Goal: Information Seeking & Learning: Compare options

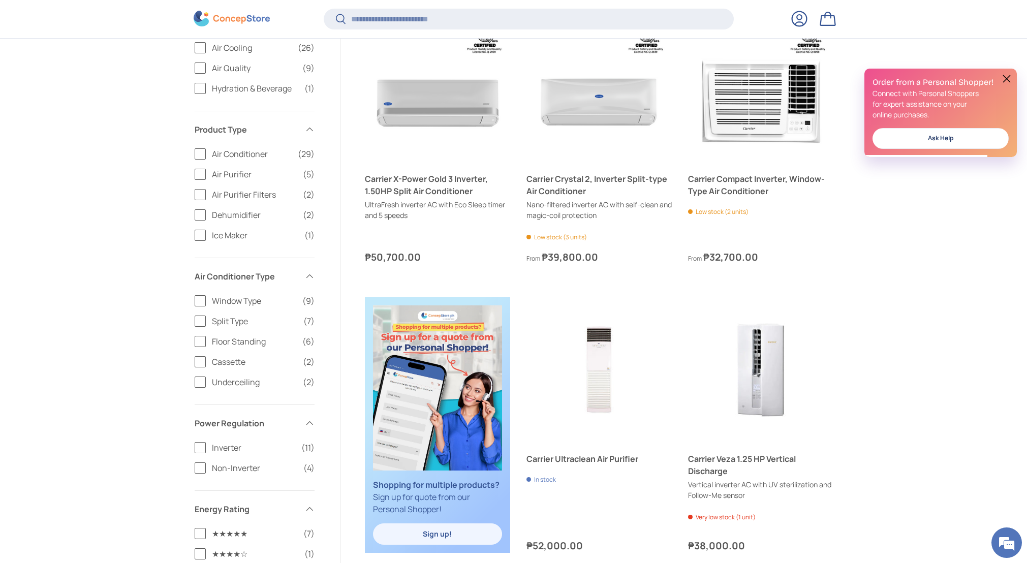
scroll to position [397, 0]
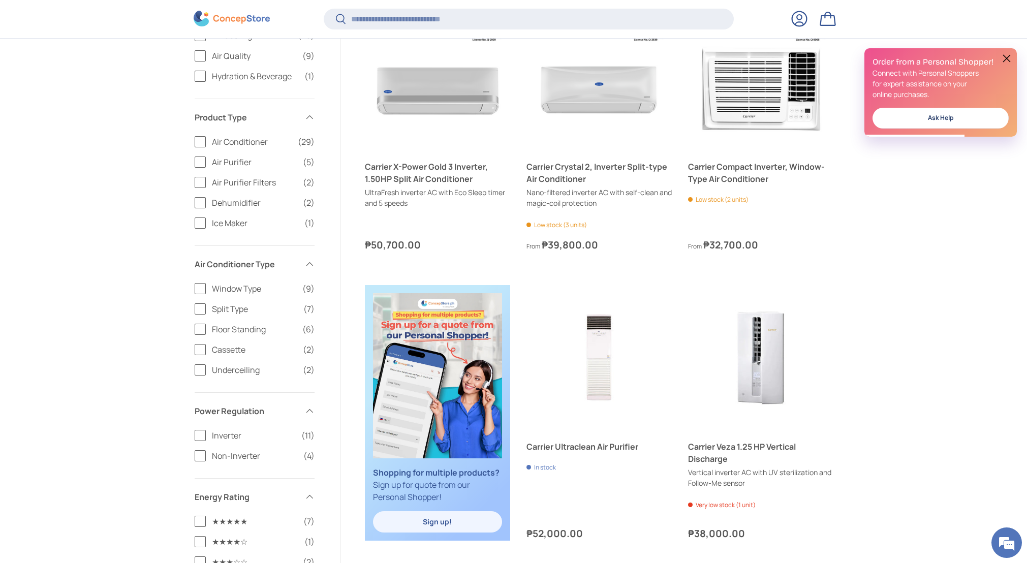
click at [200, 310] on label "Split Type (7)" at bounding box center [255, 309] width 120 height 12
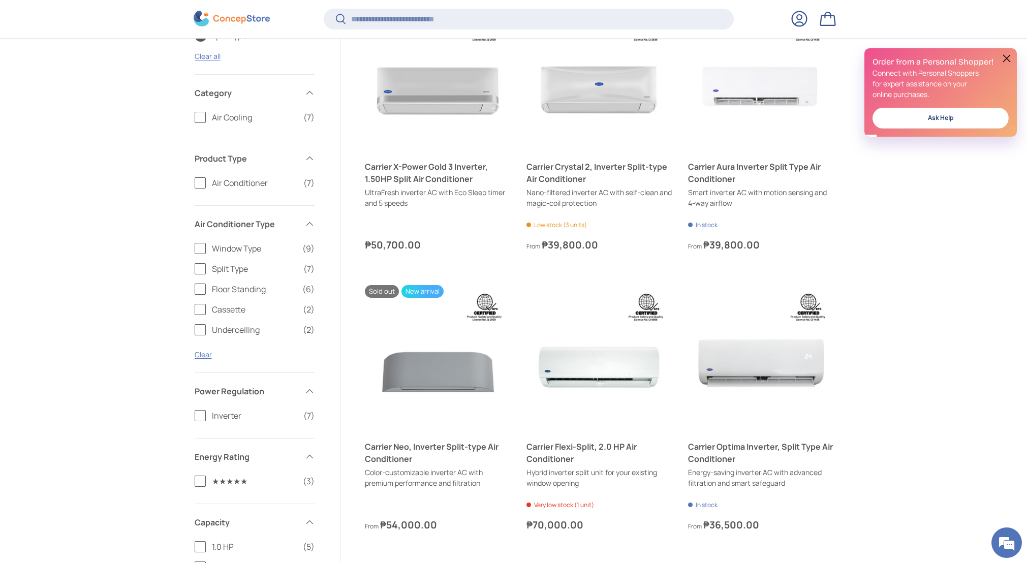
click at [200, 184] on label "Air Conditioner (7)" at bounding box center [255, 183] width 120 height 12
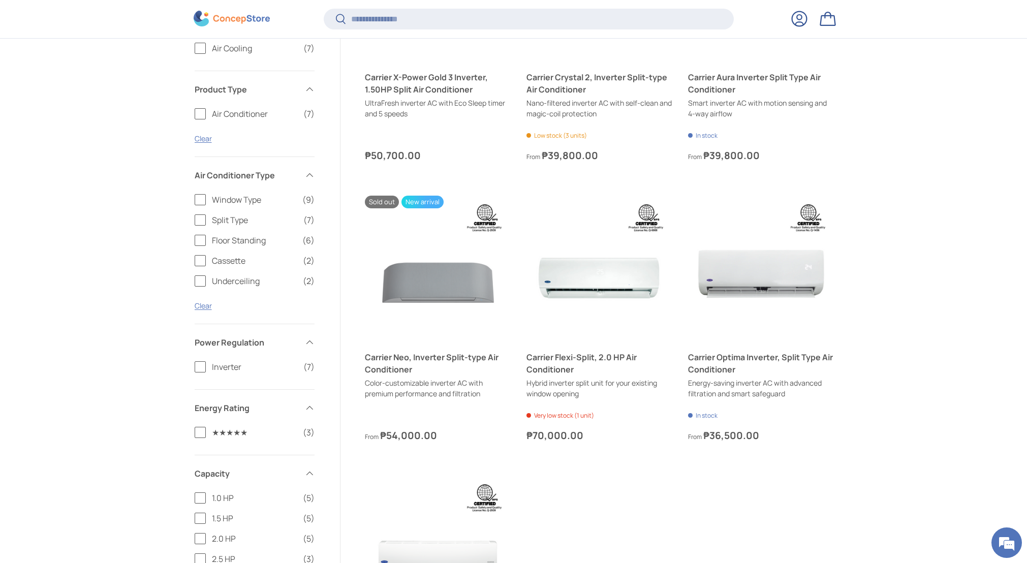
scroll to position [512, 0]
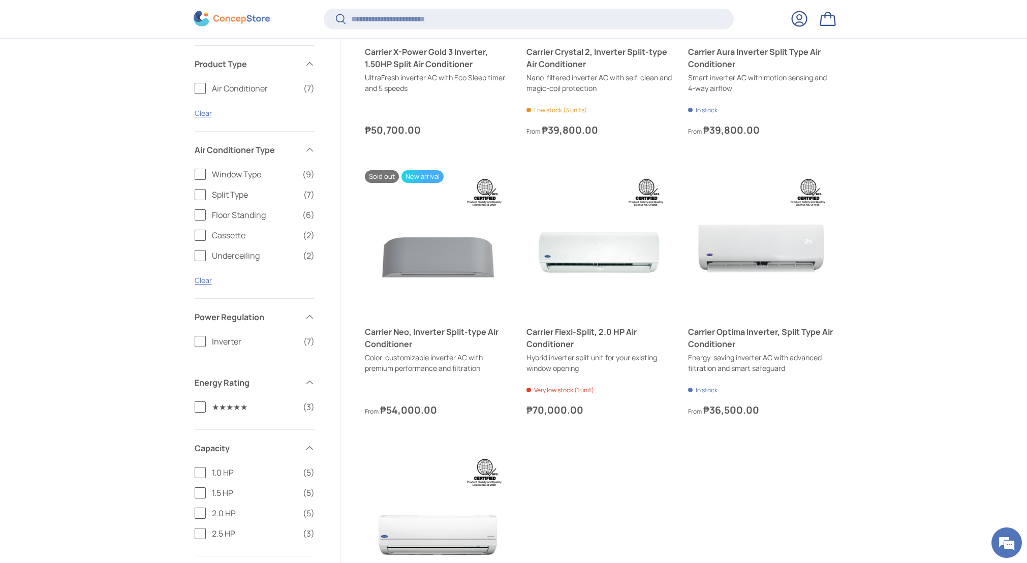
click at [202, 340] on label "Inverter (7)" at bounding box center [255, 341] width 120 height 12
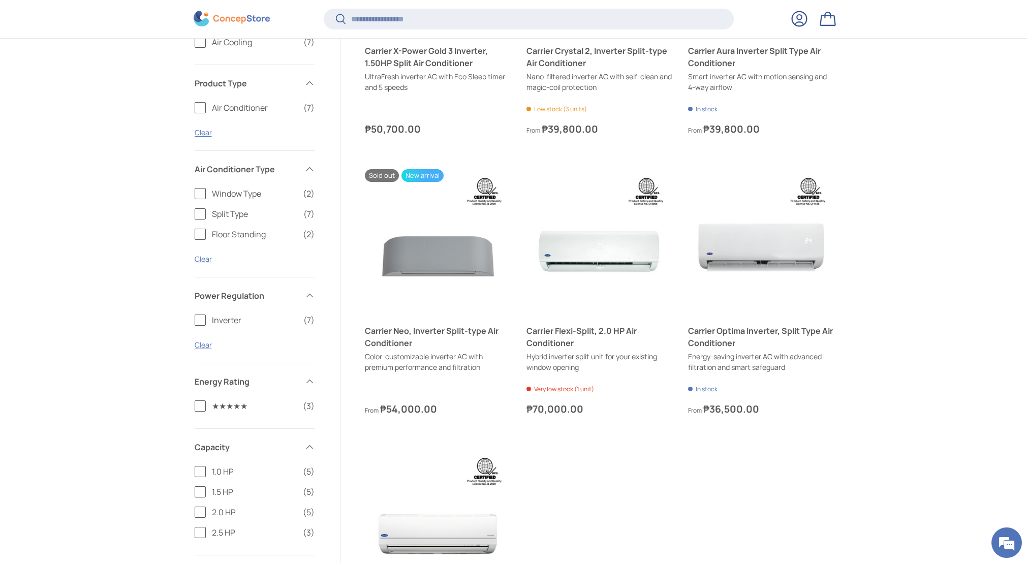
scroll to position [529, 0]
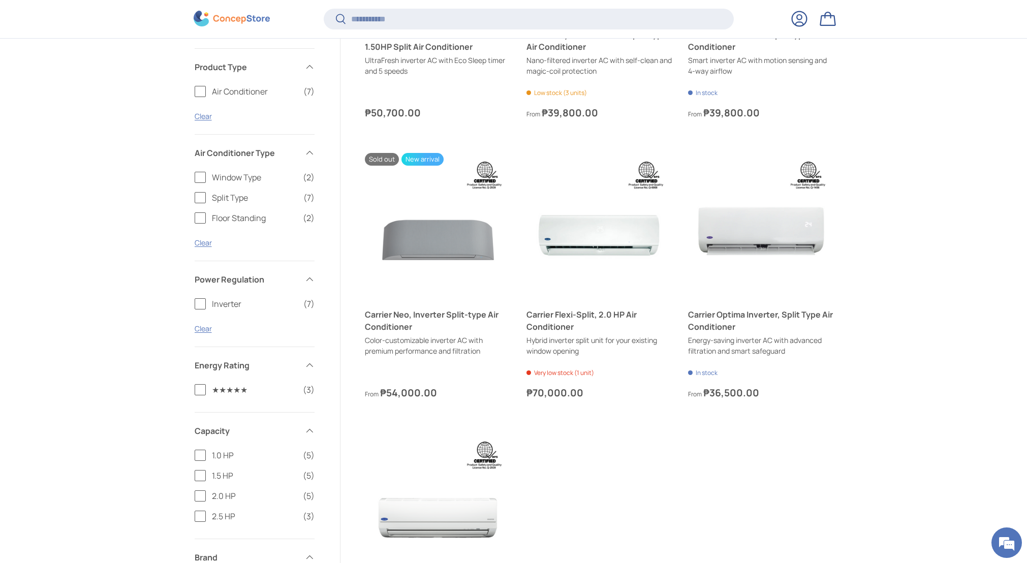
click at [200, 498] on label "2.0 HP (5)" at bounding box center [255, 496] width 120 height 12
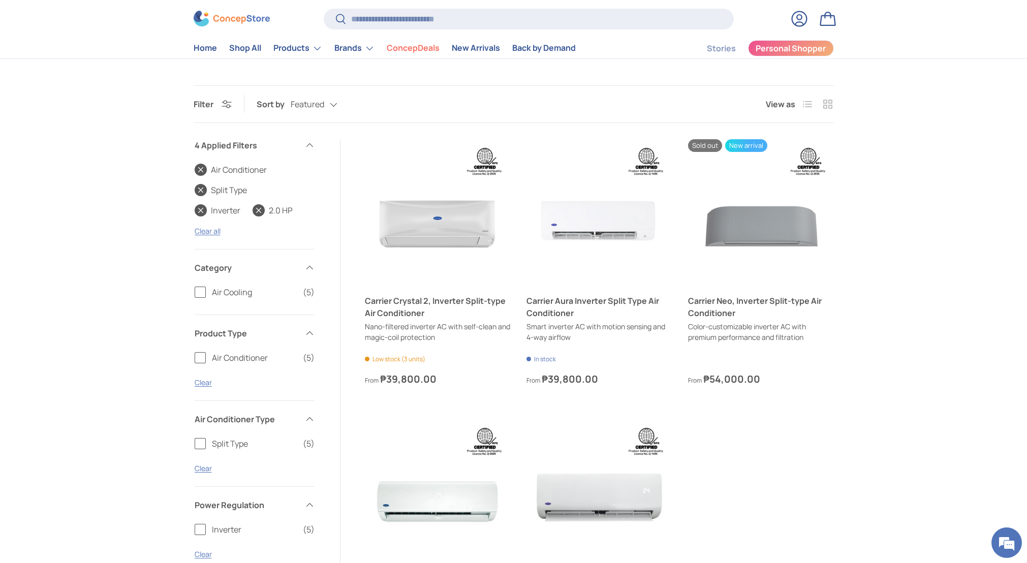
scroll to position [263, 0]
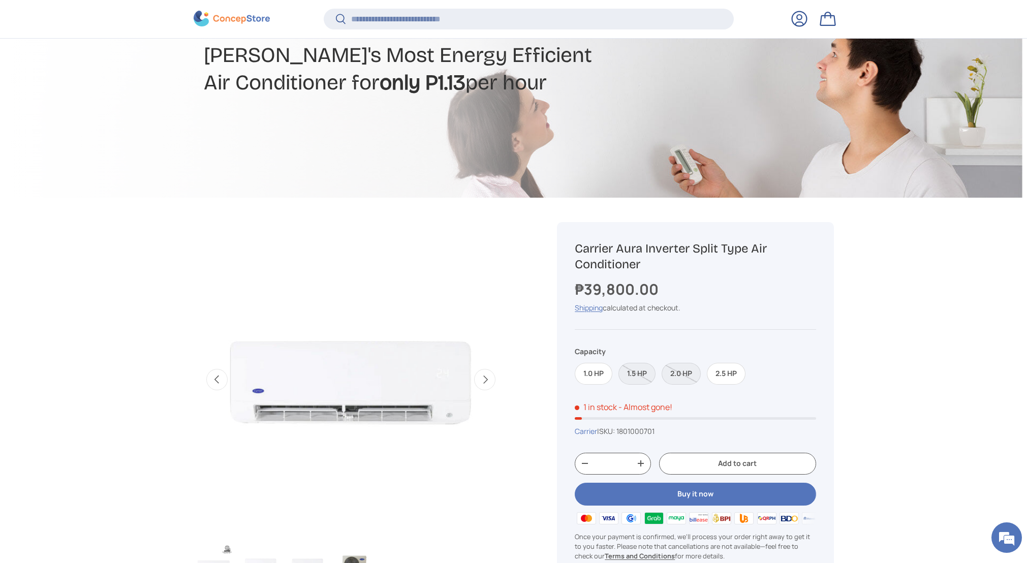
scroll to position [214, 0]
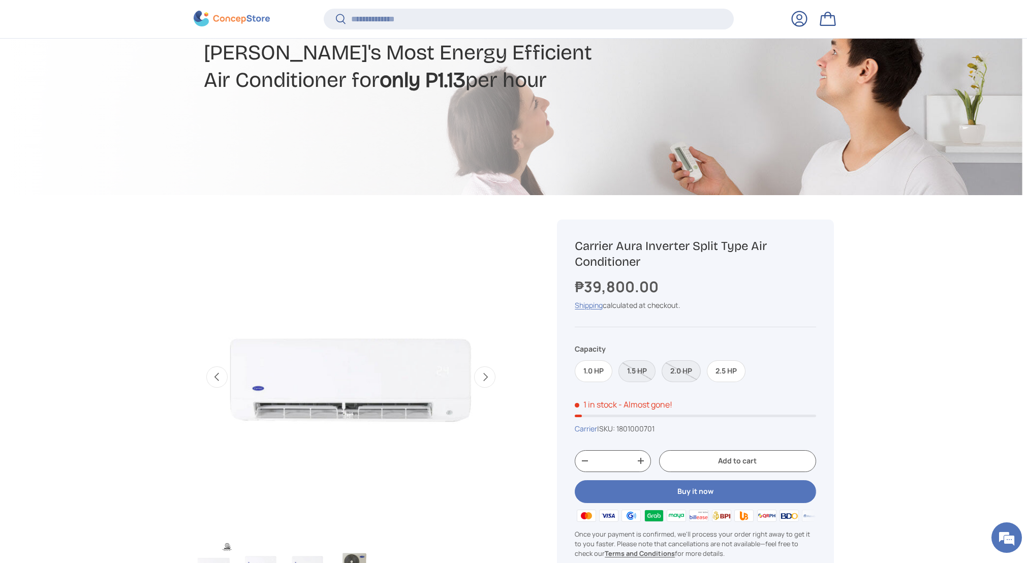
click at [690, 377] on label "2.0 HP" at bounding box center [681, 371] width 39 height 22
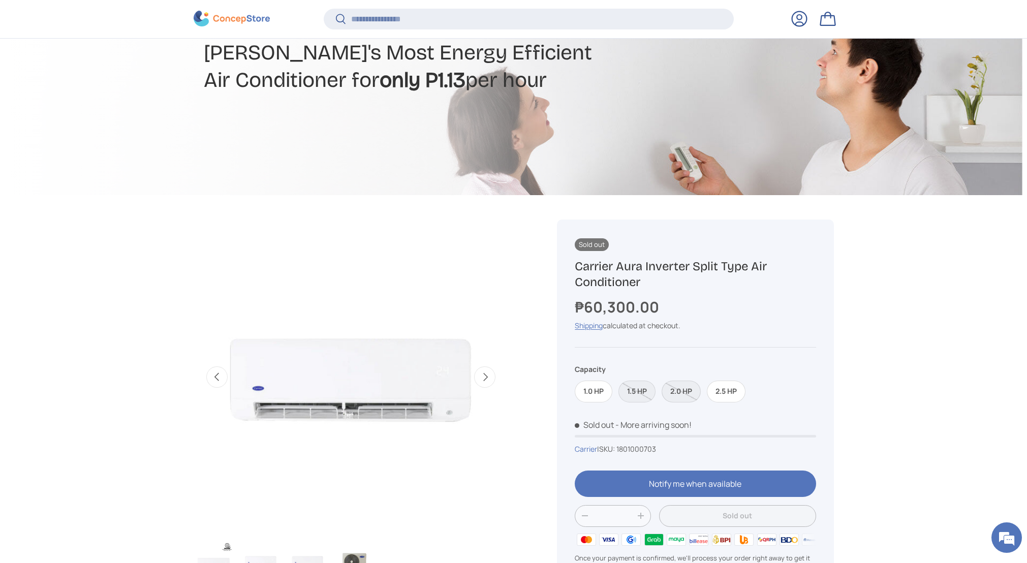
click at [684, 391] on label "2.0 HP" at bounding box center [681, 392] width 39 height 22
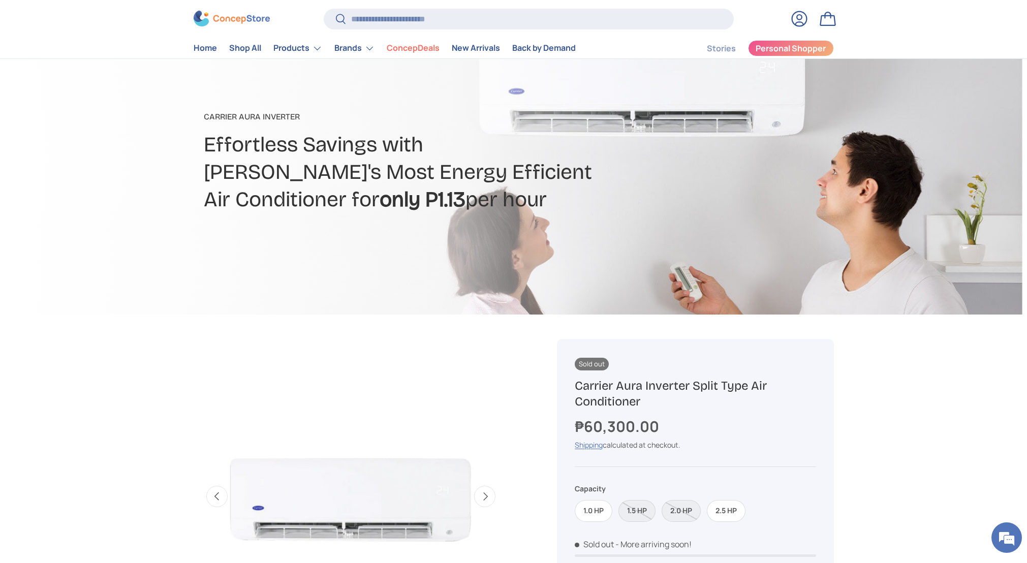
scroll to position [45, 0]
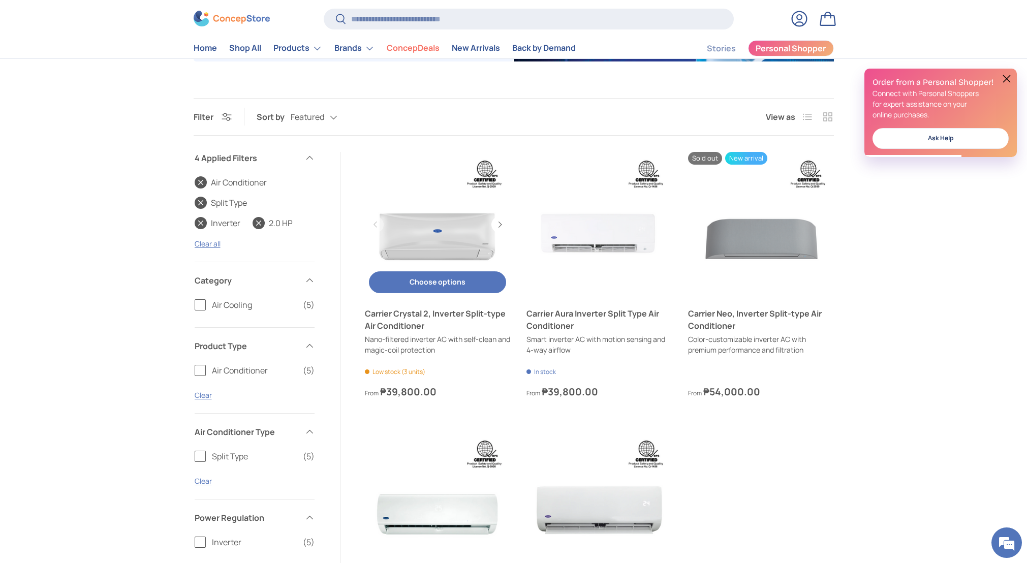
click at [445, 235] on link "Carrier Crystal 2, Inverter Split-type Air Conditioner" at bounding box center [437, 224] width 145 height 145
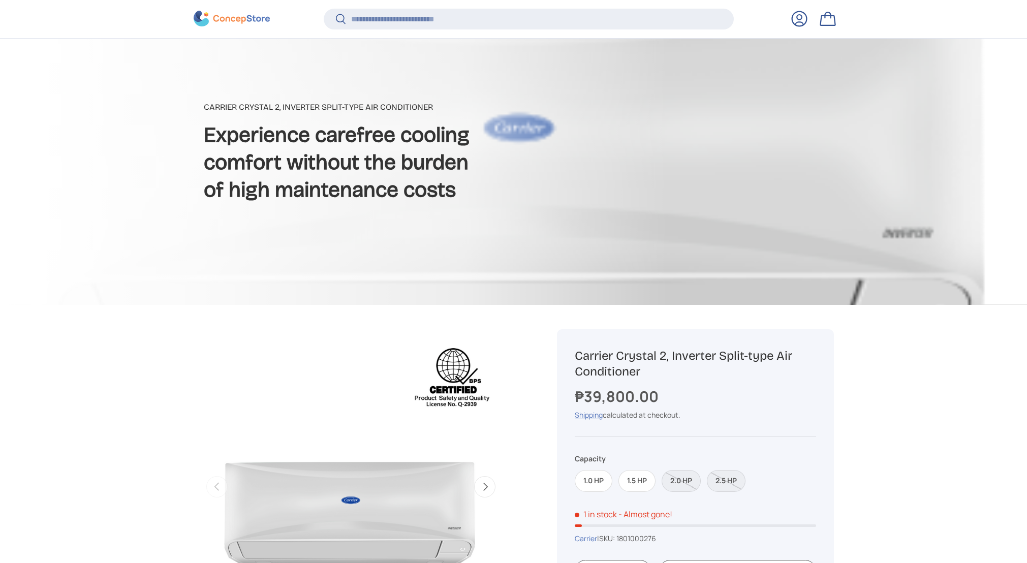
scroll to position [186, 0]
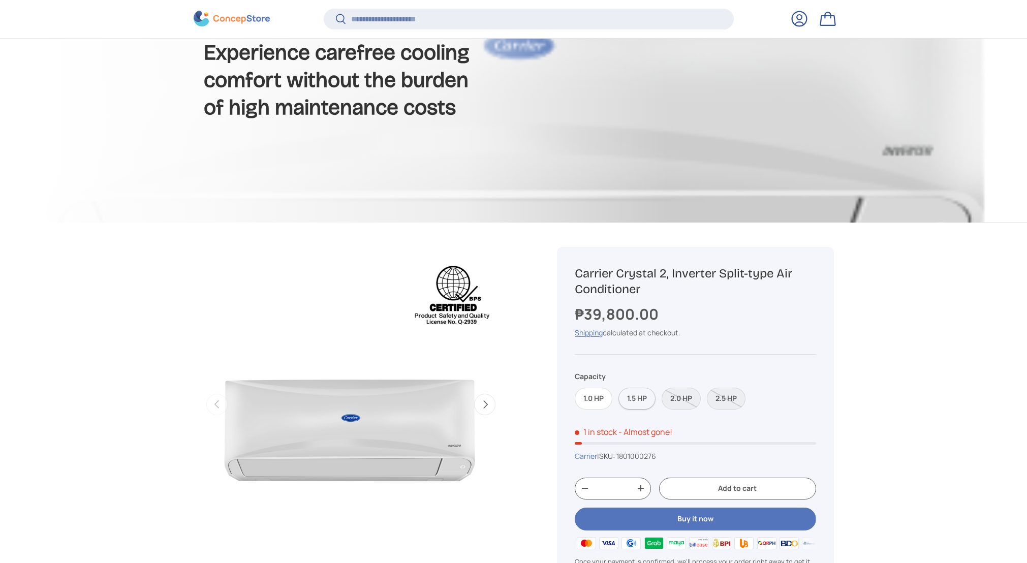
click at [638, 399] on label "1.5 HP" at bounding box center [636, 399] width 37 height 22
click at [672, 401] on label "2.0 HP" at bounding box center [681, 399] width 39 height 22
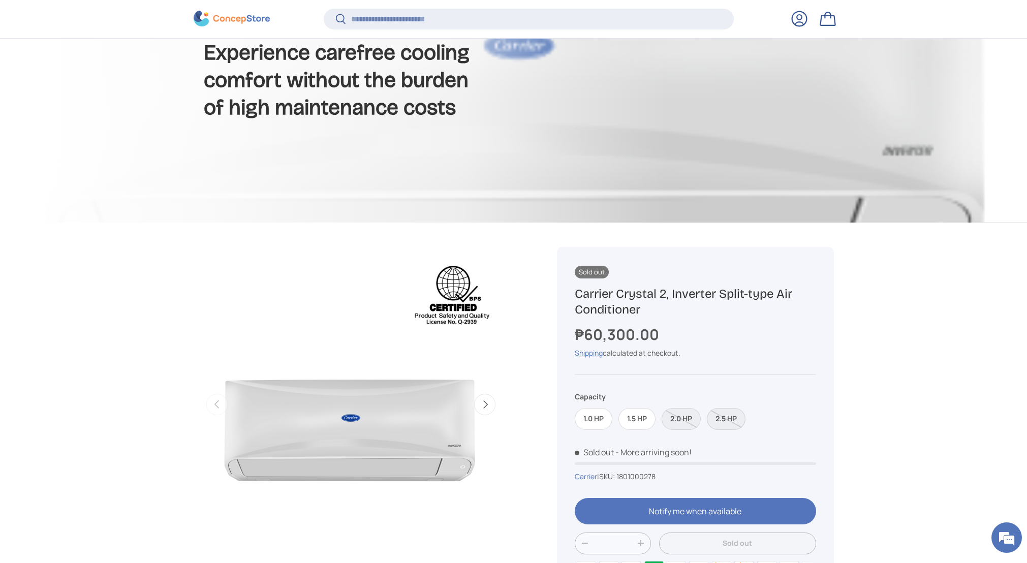
click at [727, 417] on label "2.5 HP" at bounding box center [726, 419] width 39 height 22
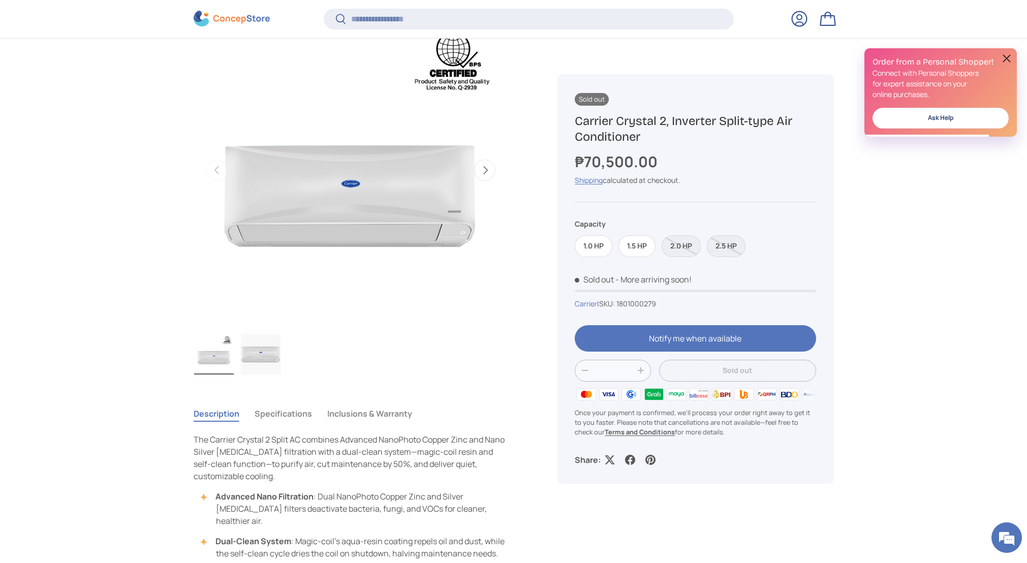
scroll to position [422, 0]
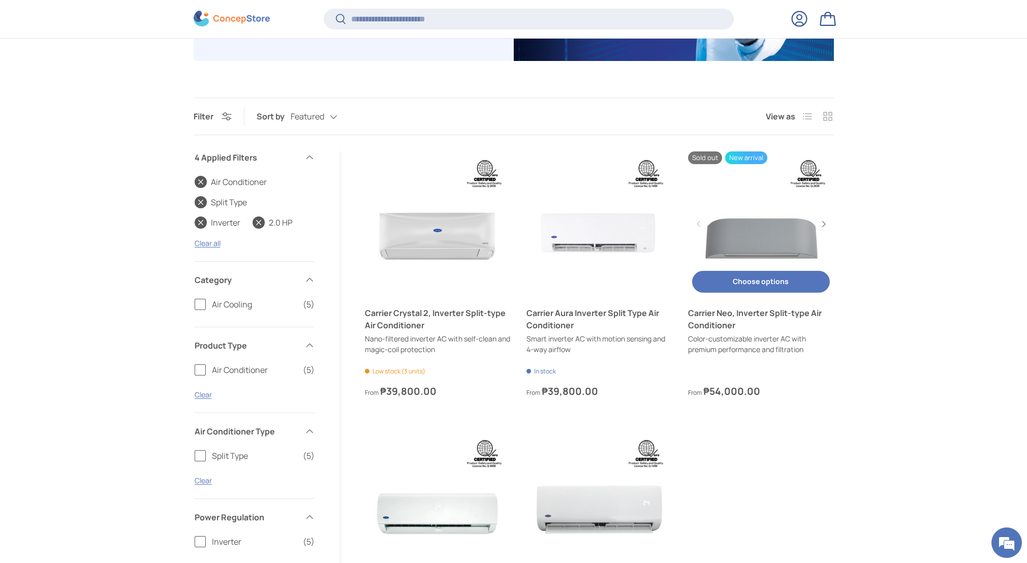
scroll to position [250, 0]
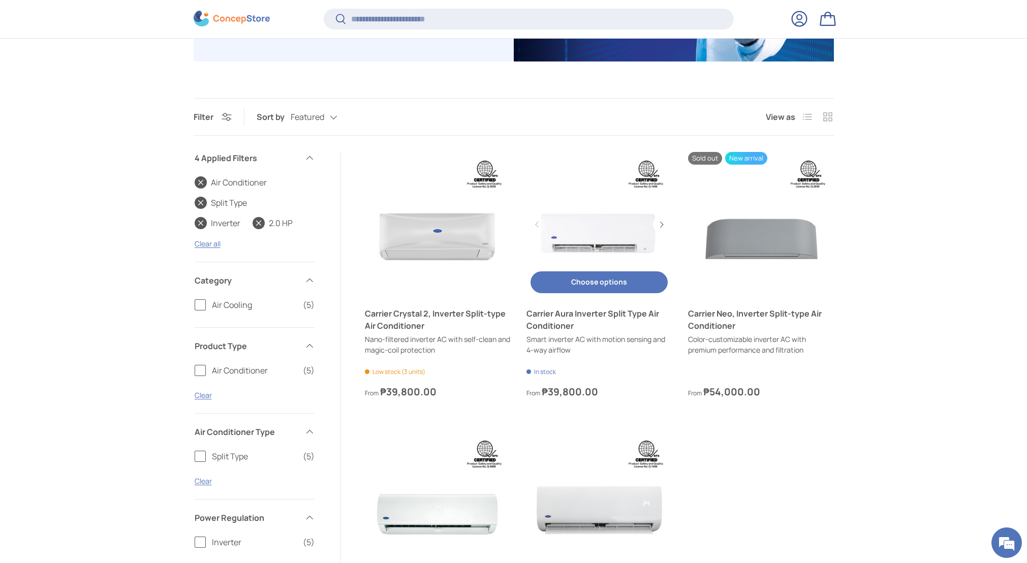
click at [585, 233] on link "Carrier Aura Inverter Split Type Air Conditioner" at bounding box center [598, 224] width 145 height 145
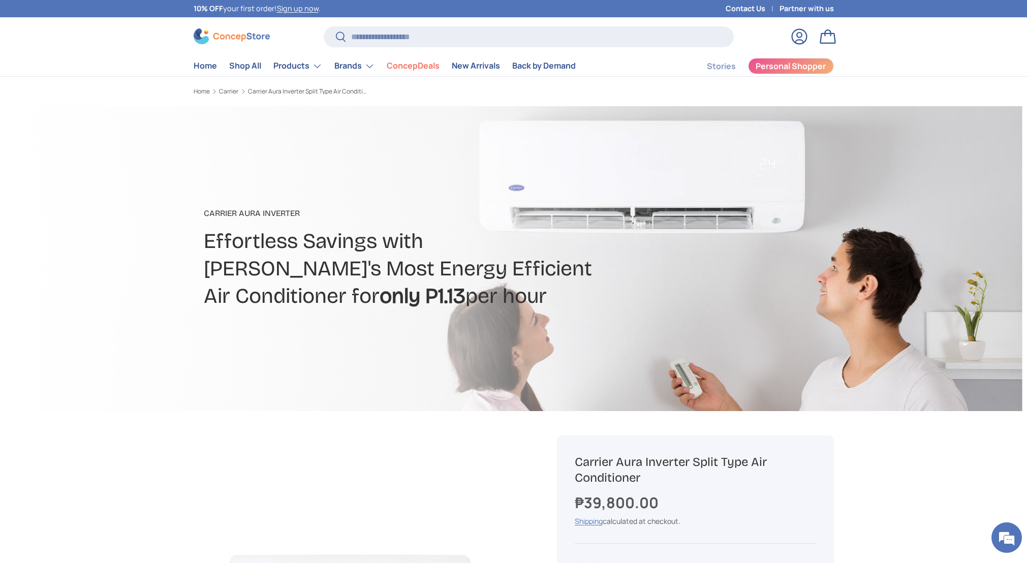
scroll to position [202, 0]
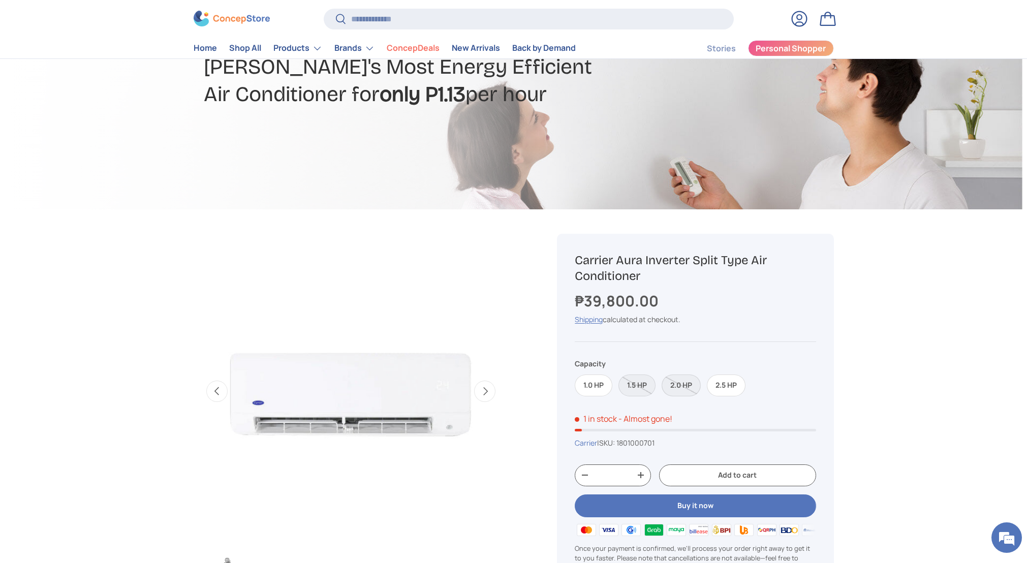
click at [691, 389] on label "2.0 HP" at bounding box center [681, 385] width 39 height 22
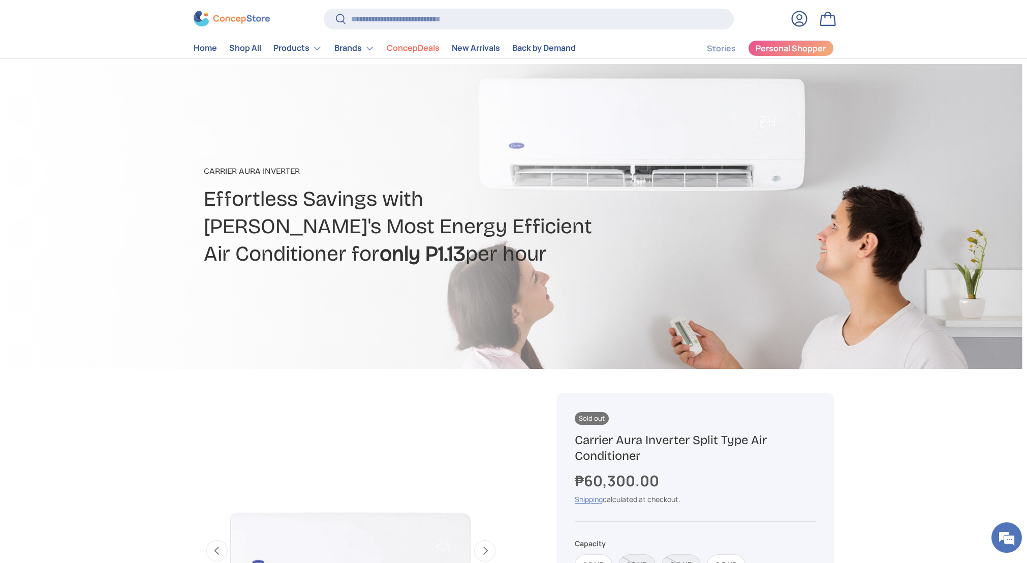
scroll to position [43, 0]
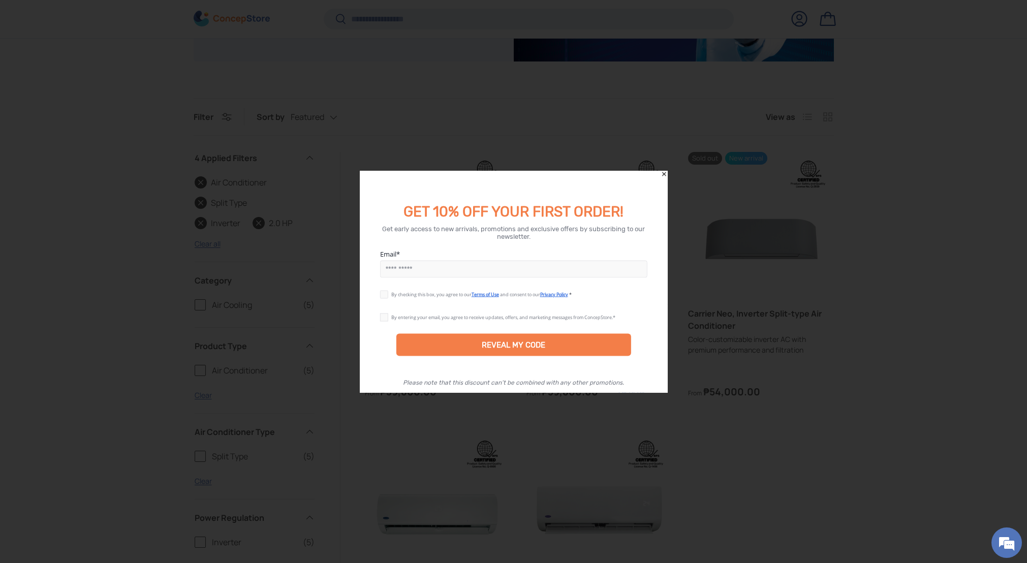
click at [663, 175] on icon "Close" at bounding box center [664, 174] width 4 height 4
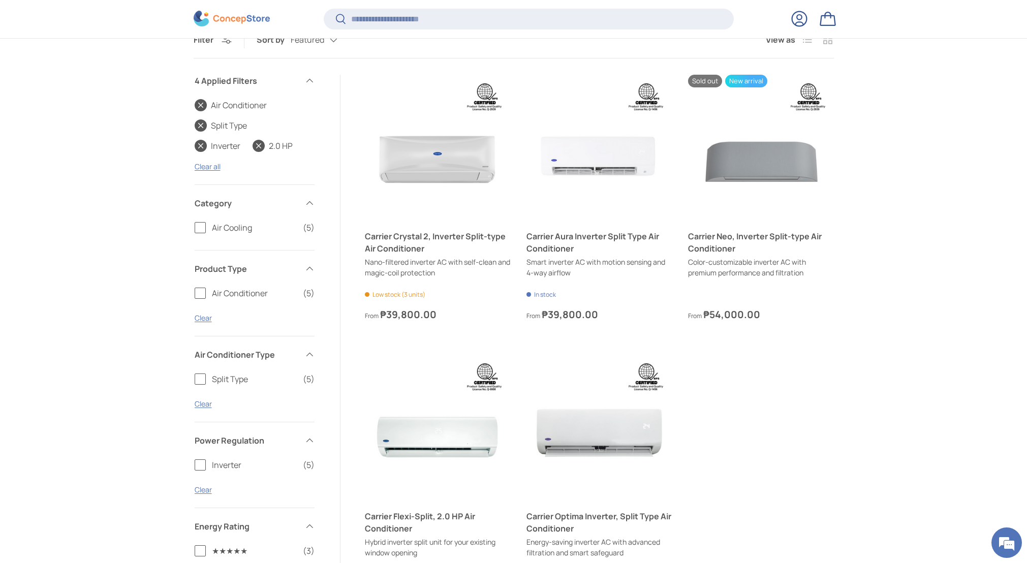
scroll to position [328, 0]
click at [599, 164] on link "Carrier Aura Inverter Split Type Air Conditioner" at bounding box center [598, 146] width 145 height 145
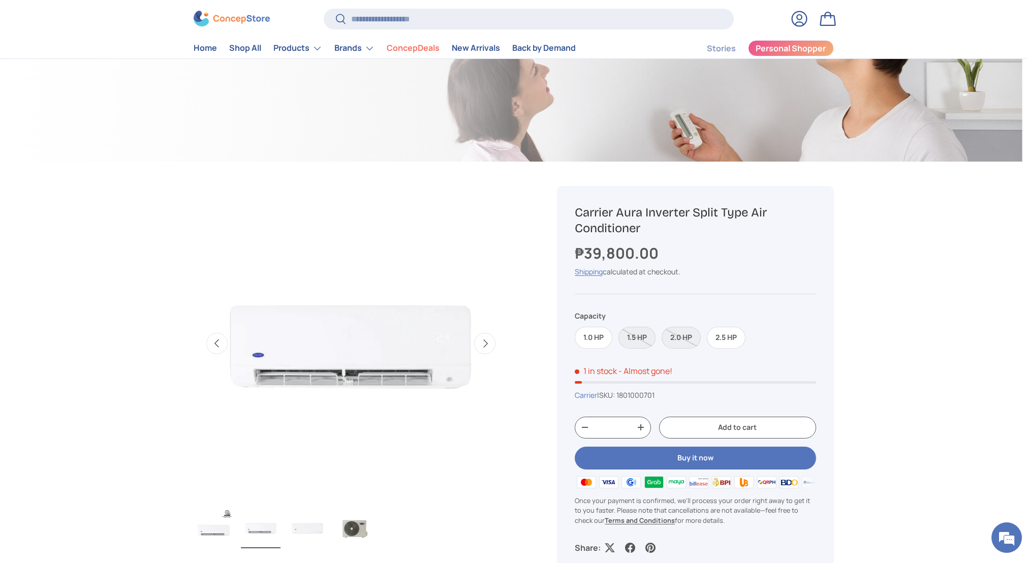
scroll to position [283, 0]
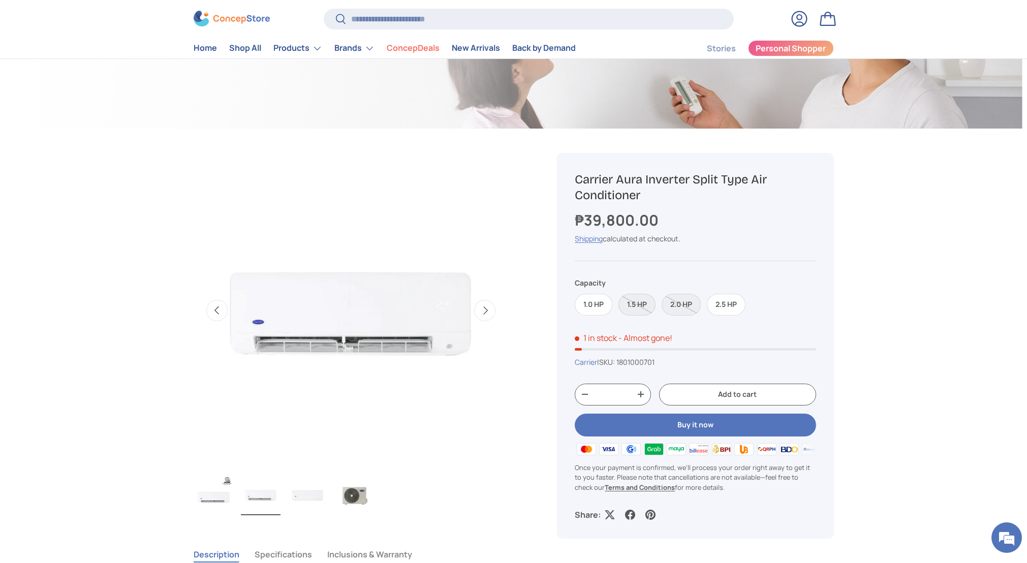
click at [634, 309] on label "1.5 HP" at bounding box center [636, 305] width 37 height 22
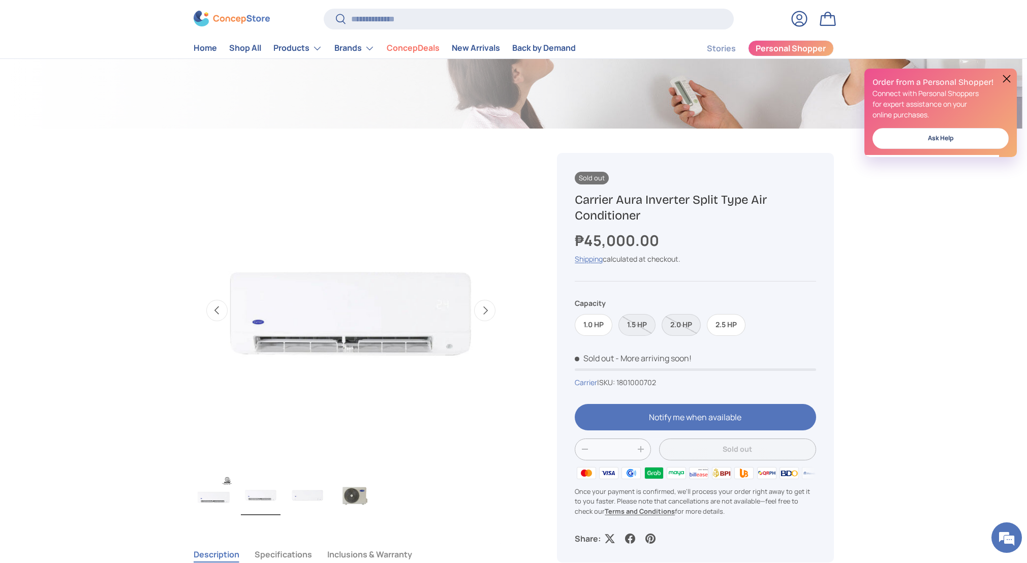
click at [675, 328] on label "2.0 HP" at bounding box center [681, 325] width 39 height 22
click at [643, 326] on label "1.5 HP" at bounding box center [636, 325] width 37 height 22
click at [677, 327] on label "2.0 HP" at bounding box center [681, 325] width 39 height 22
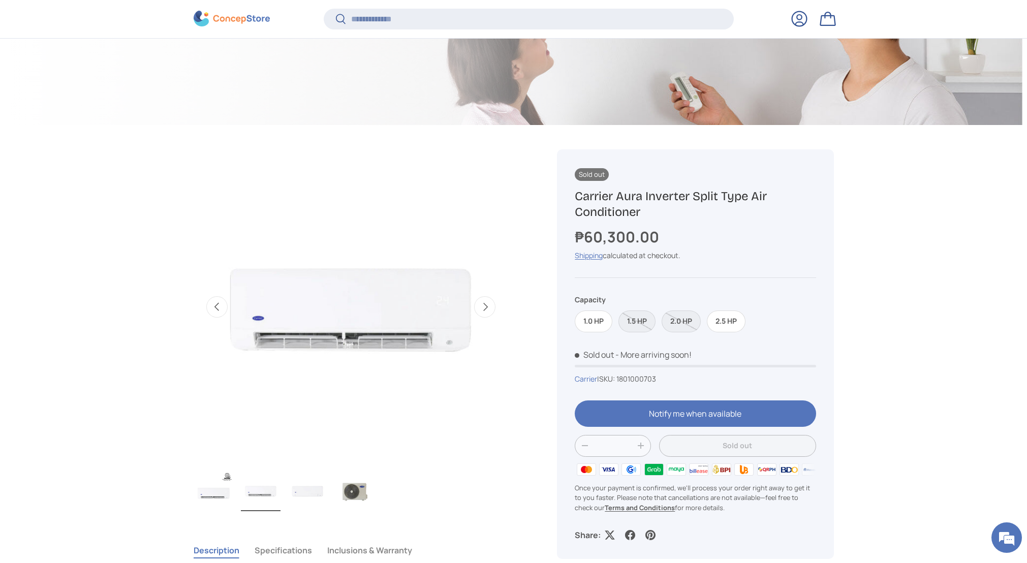
scroll to position [480, 0]
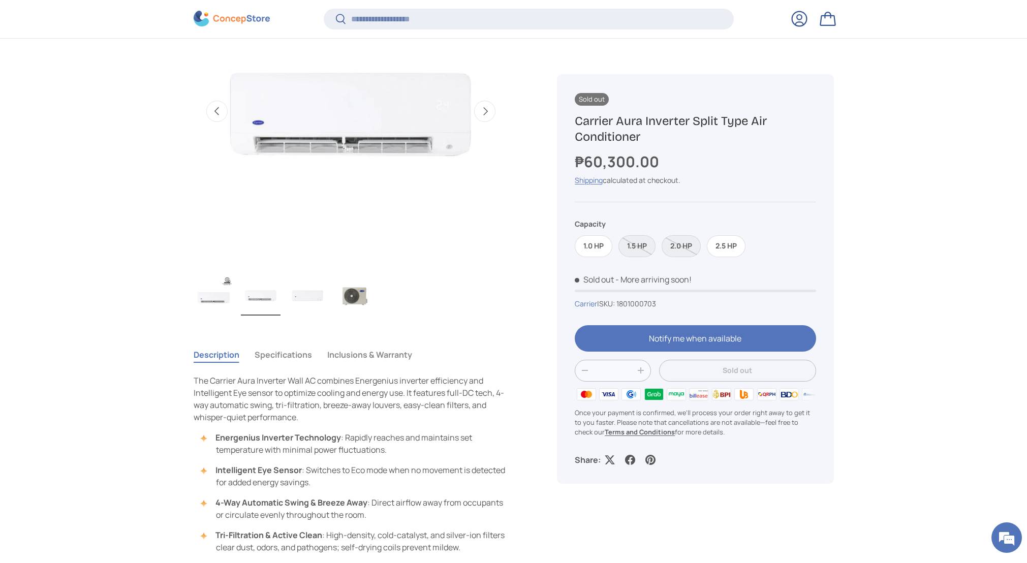
click at [358, 295] on img "Gallery Viewer" at bounding box center [354, 295] width 40 height 41
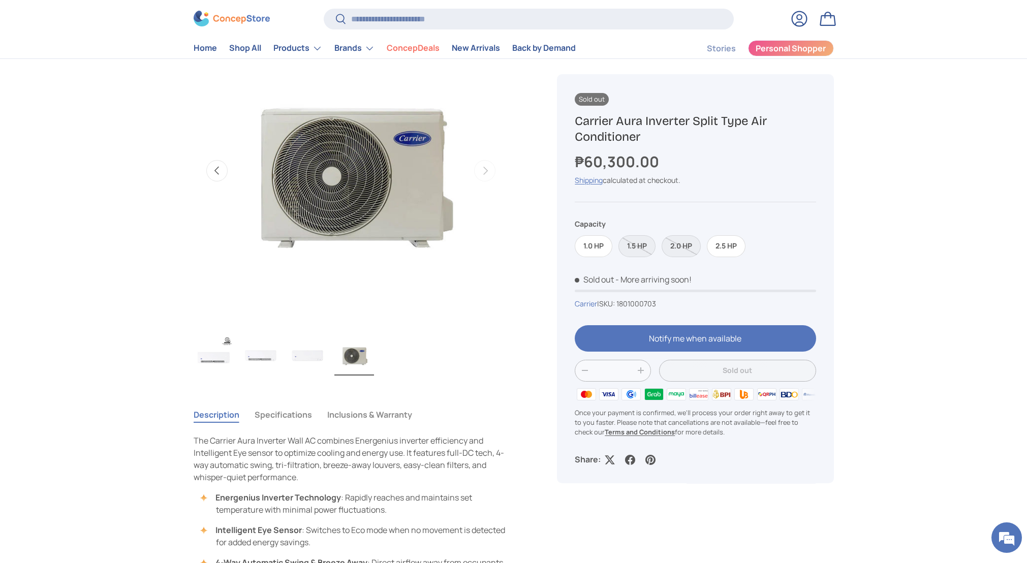
scroll to position [422, 0]
click at [304, 357] on img "Gallery Viewer" at bounding box center [308, 355] width 40 height 41
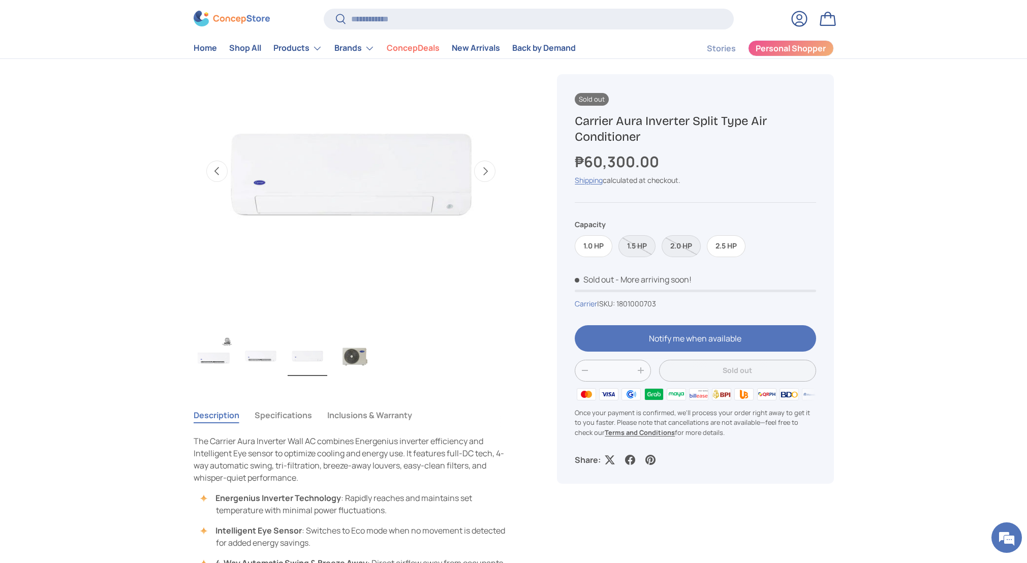
click at [265, 357] on img "Gallery Viewer" at bounding box center [261, 355] width 40 height 41
click at [218, 357] on img "Gallery Viewer" at bounding box center [214, 355] width 40 height 41
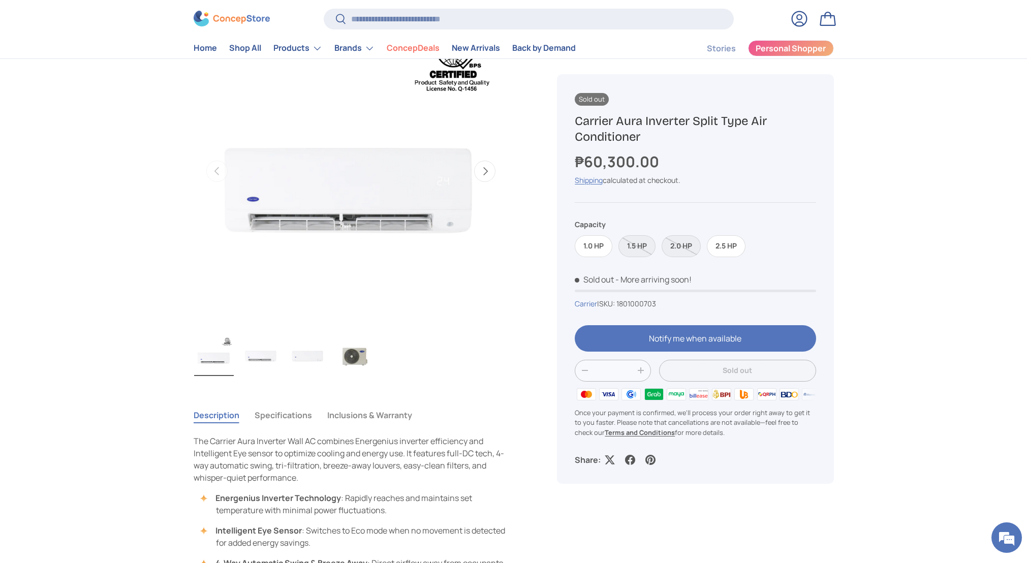
click at [361, 358] on img "Gallery Viewer" at bounding box center [354, 355] width 40 height 41
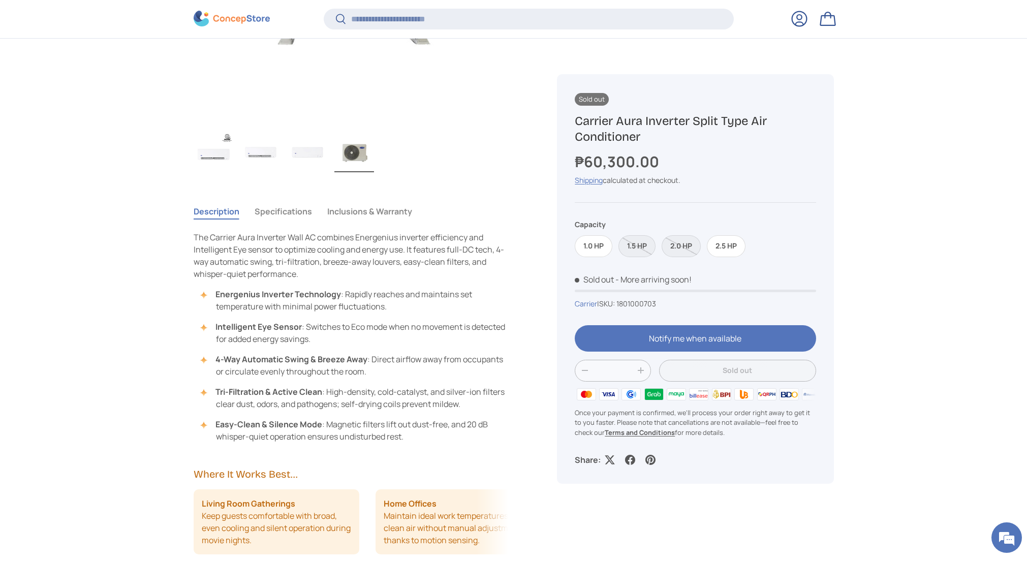
scroll to position [626, 0]
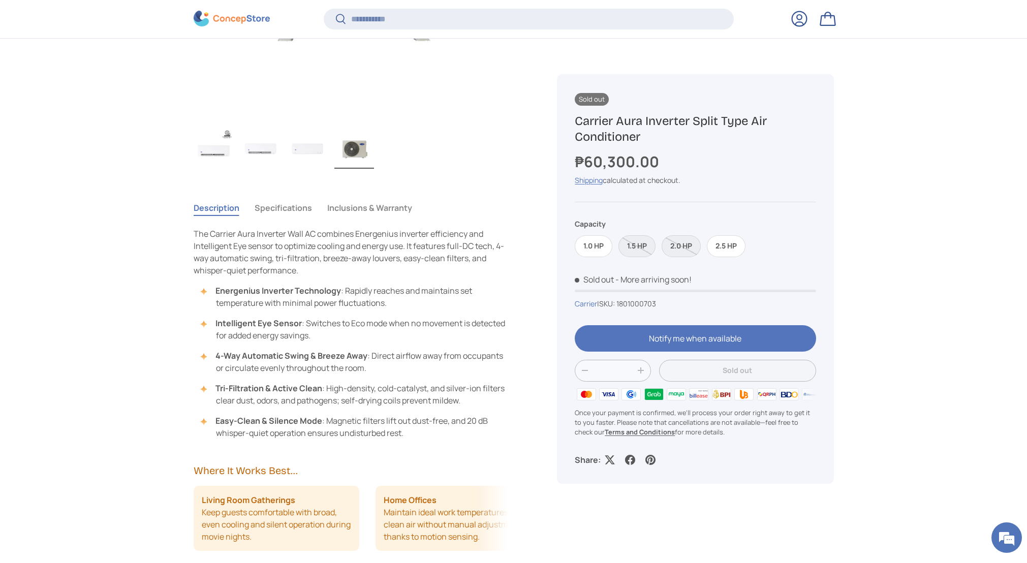
click at [302, 210] on button "Specifications" at bounding box center [283, 207] width 57 height 23
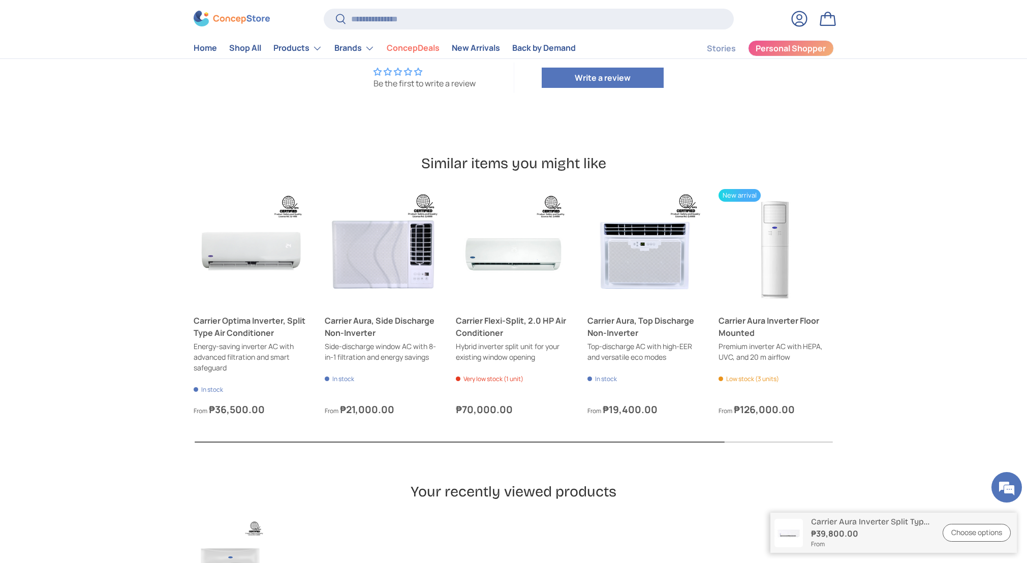
scroll to position [3032, 0]
